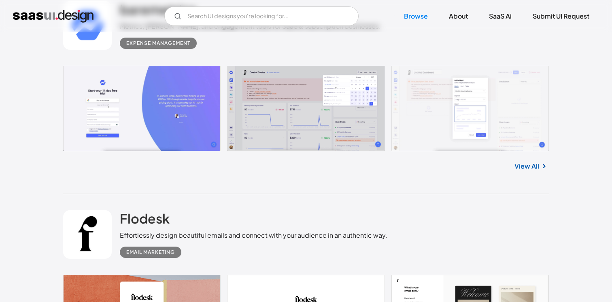
scroll to position [254, 0]
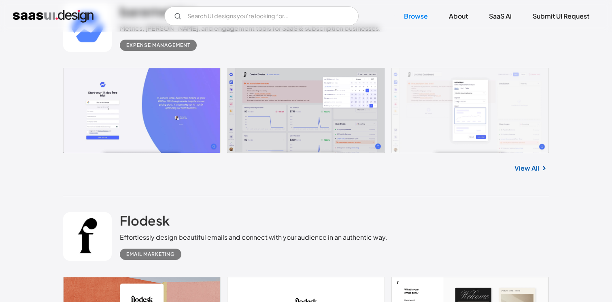
click at [522, 163] on div "View All" at bounding box center [306, 166] width 486 height 27
click at [522, 166] on link "View All" at bounding box center [527, 169] width 25 height 10
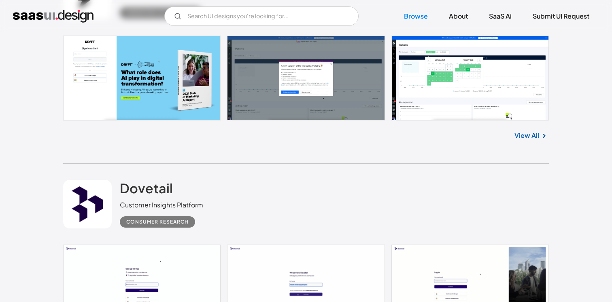
scroll to position [1361, 0]
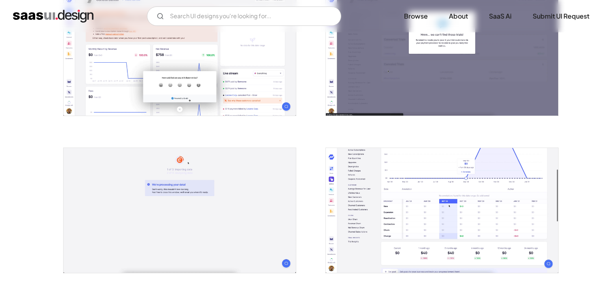
scroll to position [530, 0]
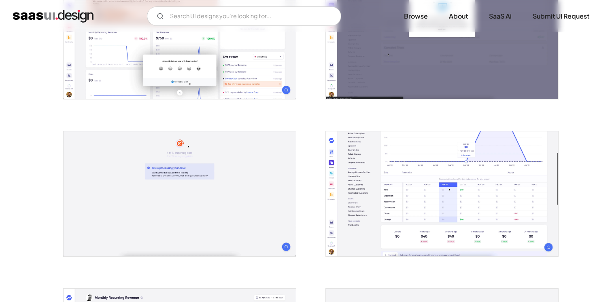
click at [466, 205] on img "open lightbox" at bounding box center [442, 194] width 232 height 125
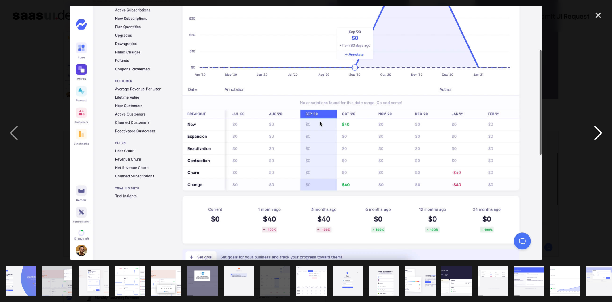
click at [596, 130] on div "next image" at bounding box center [599, 133] width 28 height 254
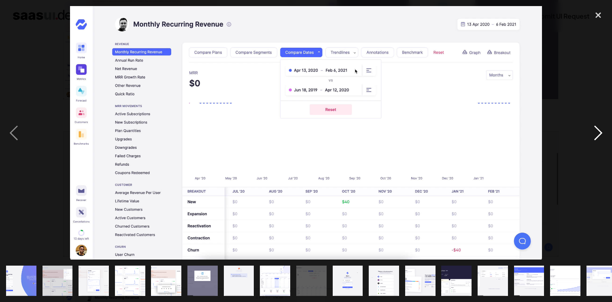
click at [596, 130] on div "next image" at bounding box center [599, 133] width 28 height 254
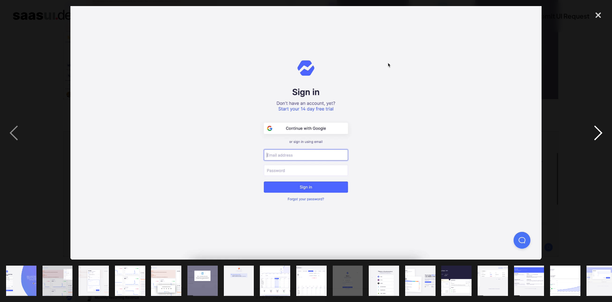
click at [596, 130] on div "next image" at bounding box center [599, 133] width 28 height 254
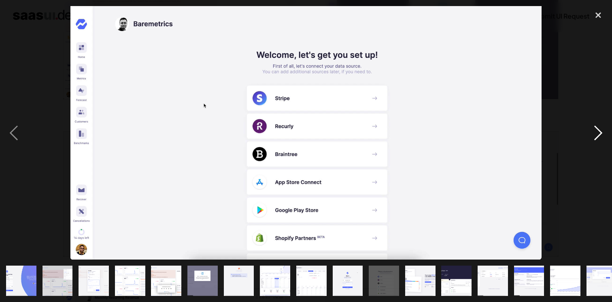
click at [596, 130] on div "next image" at bounding box center [599, 133] width 28 height 254
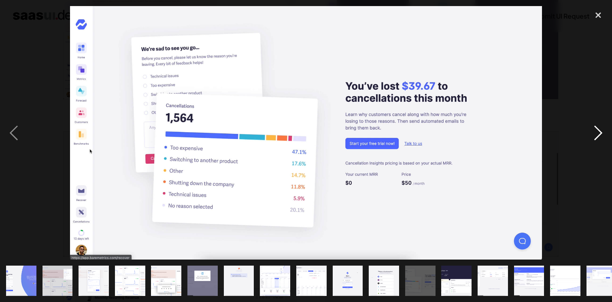
click at [596, 130] on div "next image" at bounding box center [599, 133] width 28 height 254
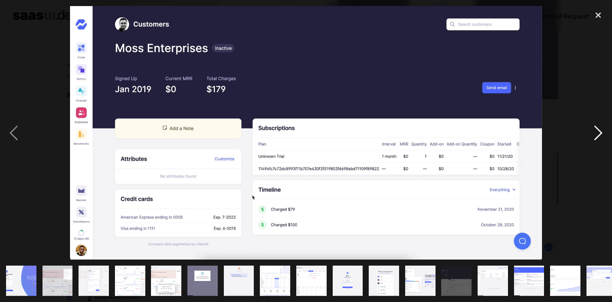
click at [596, 130] on div "next image" at bounding box center [599, 133] width 28 height 254
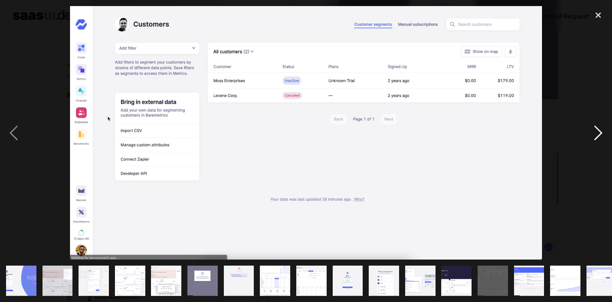
click at [596, 130] on div "next image" at bounding box center [599, 133] width 28 height 254
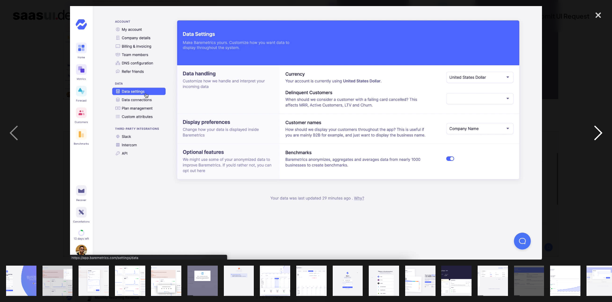
click at [596, 130] on div "next image" at bounding box center [599, 133] width 28 height 254
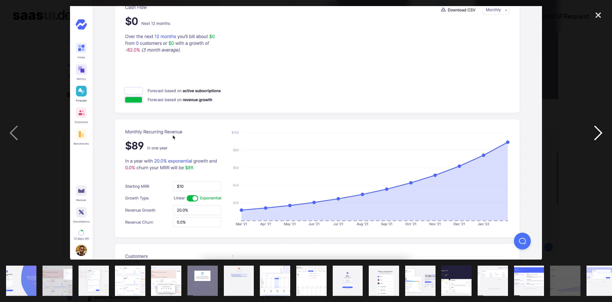
click at [596, 130] on div "next image" at bounding box center [599, 133] width 28 height 254
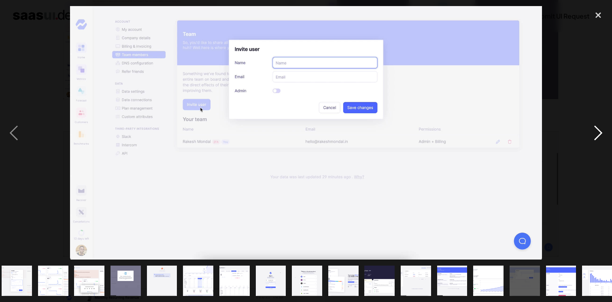
scroll to position [0, 83]
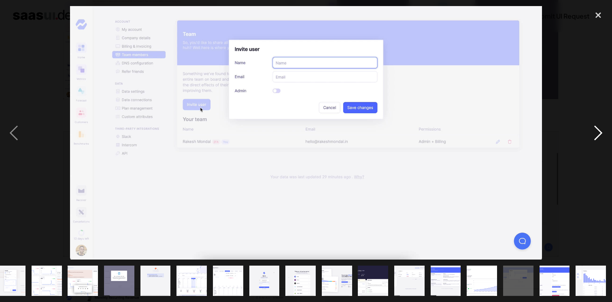
click at [592, 84] on div "next image" at bounding box center [599, 133] width 28 height 254
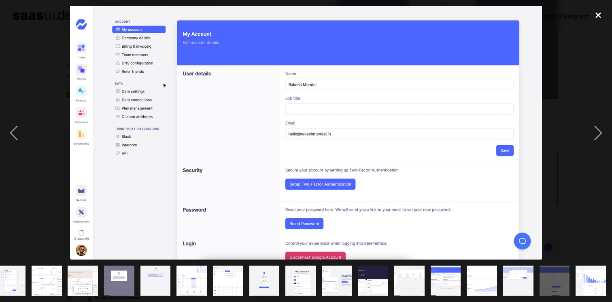
click at [594, 12] on div "close lightbox" at bounding box center [599, 15] width 28 height 18
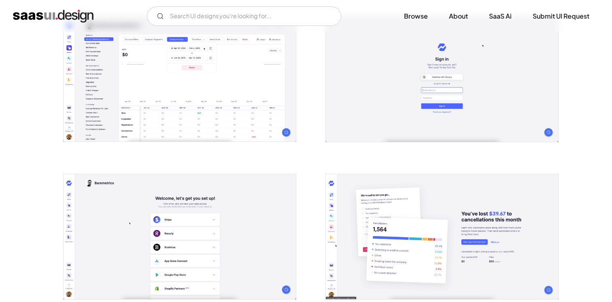
scroll to position [803, 0]
click at [394, 100] on img "open lightbox" at bounding box center [442, 78] width 232 height 125
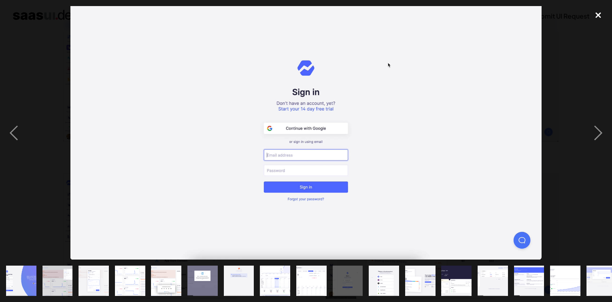
click at [597, 19] on div "close lightbox" at bounding box center [599, 15] width 28 height 18
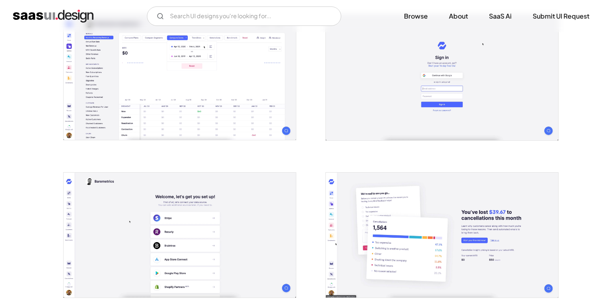
scroll to position [804, 0]
click at [262, 214] on img "open lightbox" at bounding box center [180, 236] width 232 height 125
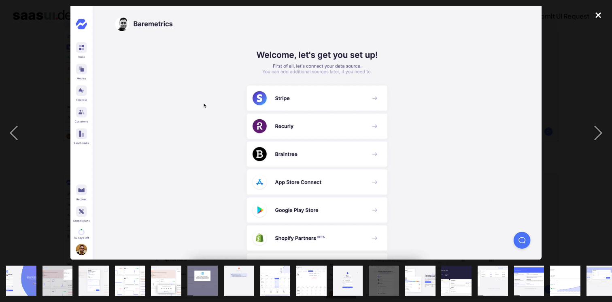
click at [604, 16] on div "close lightbox" at bounding box center [599, 15] width 28 height 18
